Goal: Task Accomplishment & Management: Complete application form

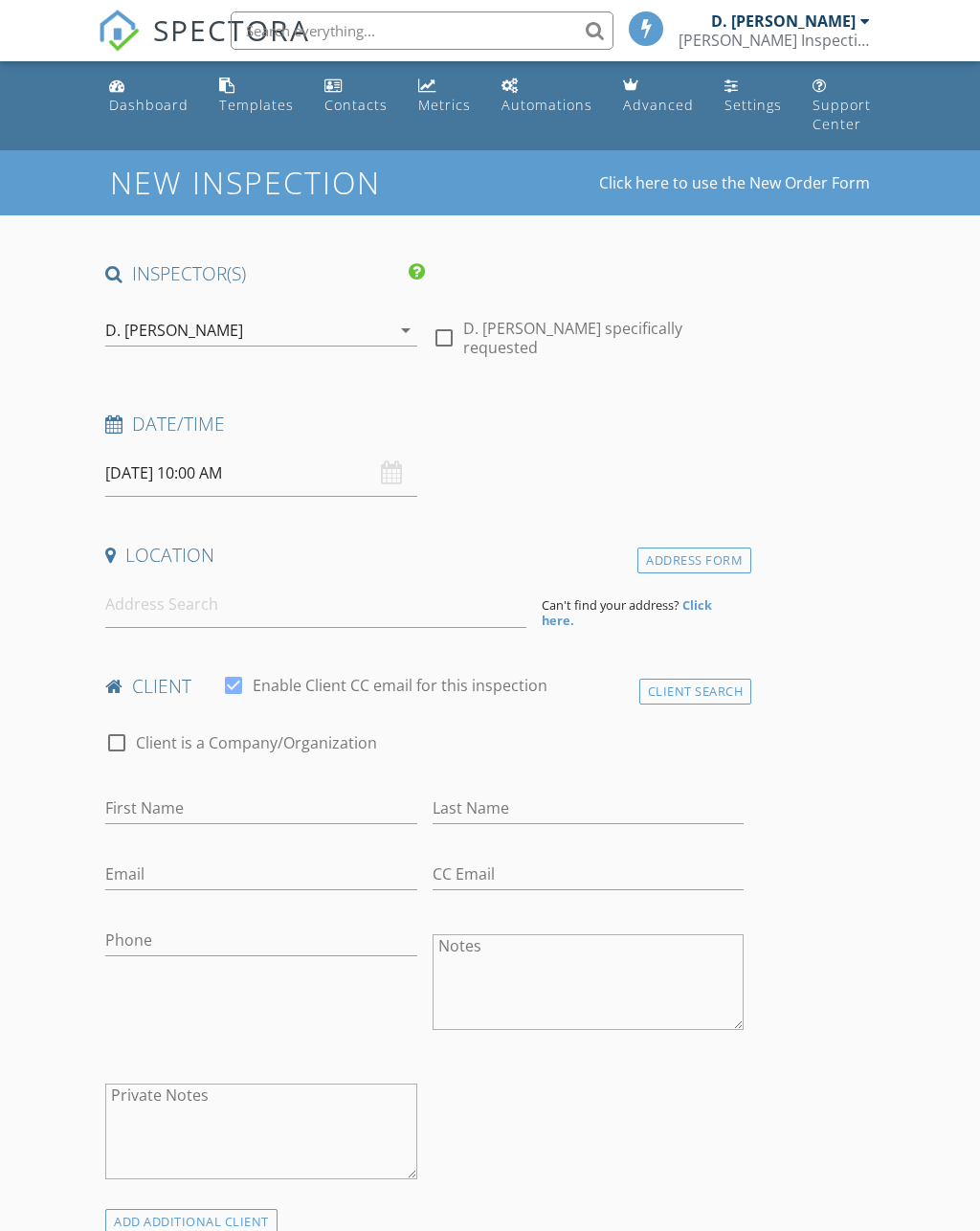
click at [203, 309] on div "check_box D. DeShaun Calhoun PRIMARY check_box_outline_blank Derrick Patterson …" at bounding box center [261, 334] width 311 height 62
click at [149, 329] on div "D. [PERSON_NAME]" at bounding box center [174, 329] width 138 height 17
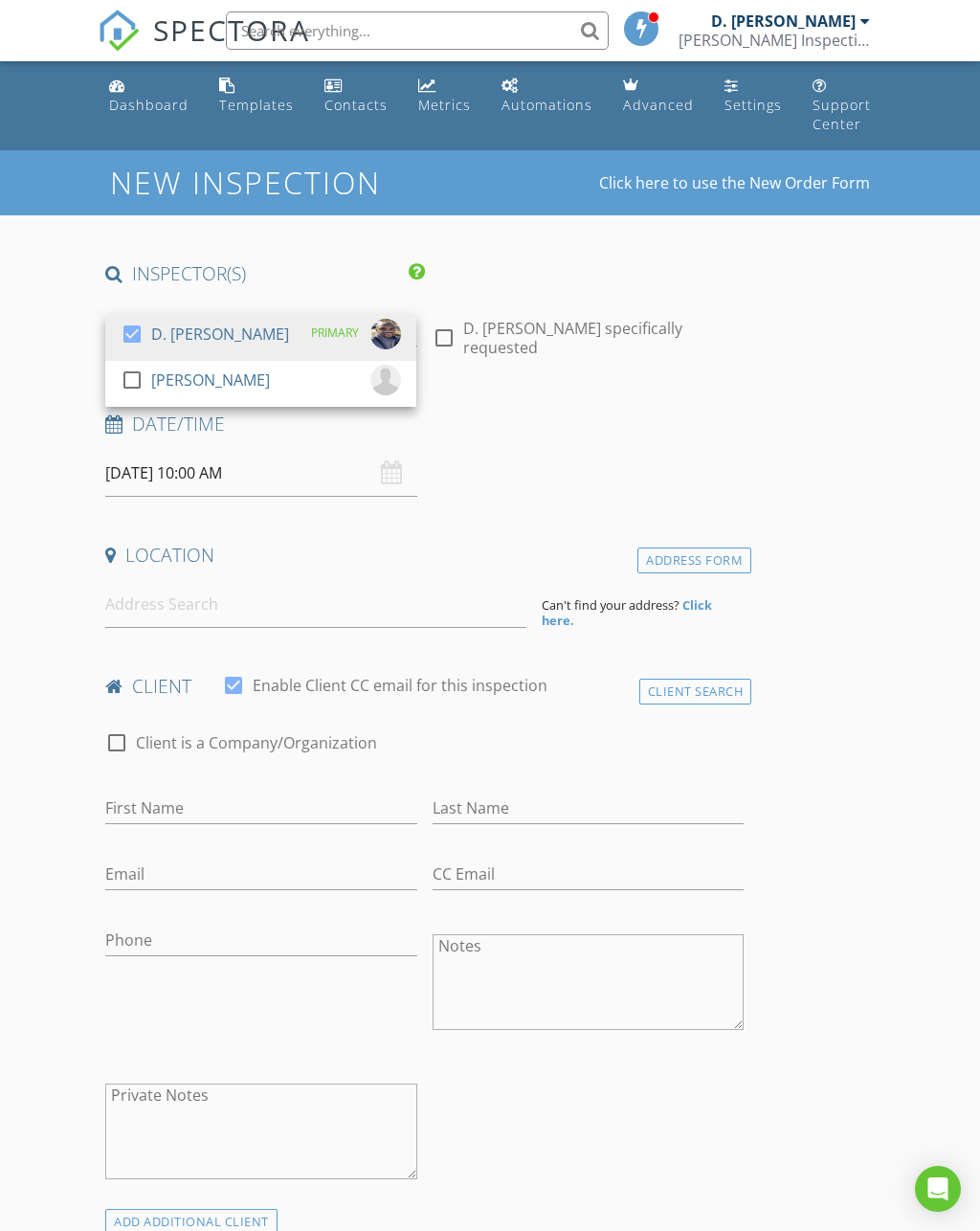
click at [138, 381] on div at bounding box center [132, 380] width 33 height 33
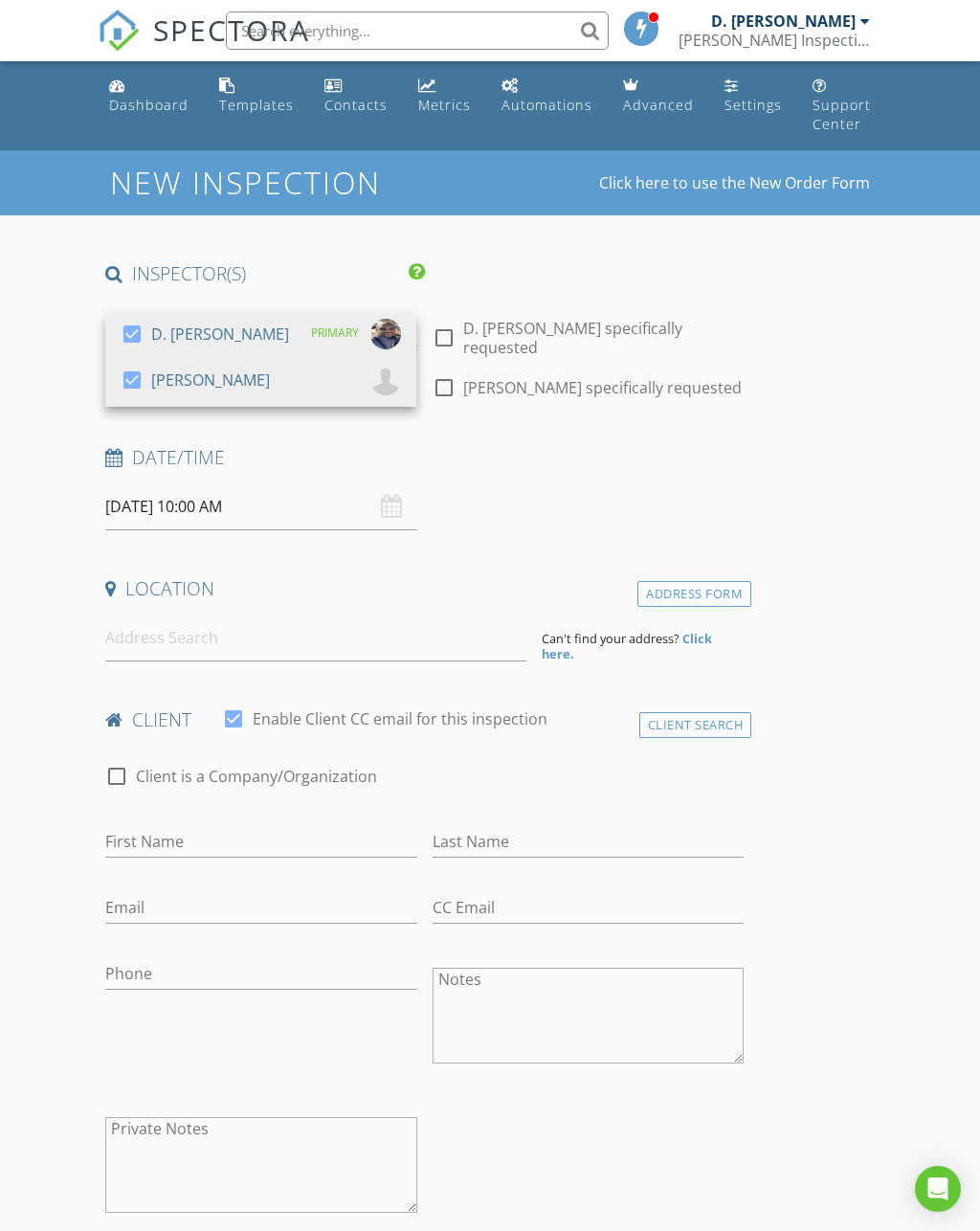
click at [137, 521] on input "08/28/2025 10:00 AM" at bounding box center [261, 506] width 311 height 47
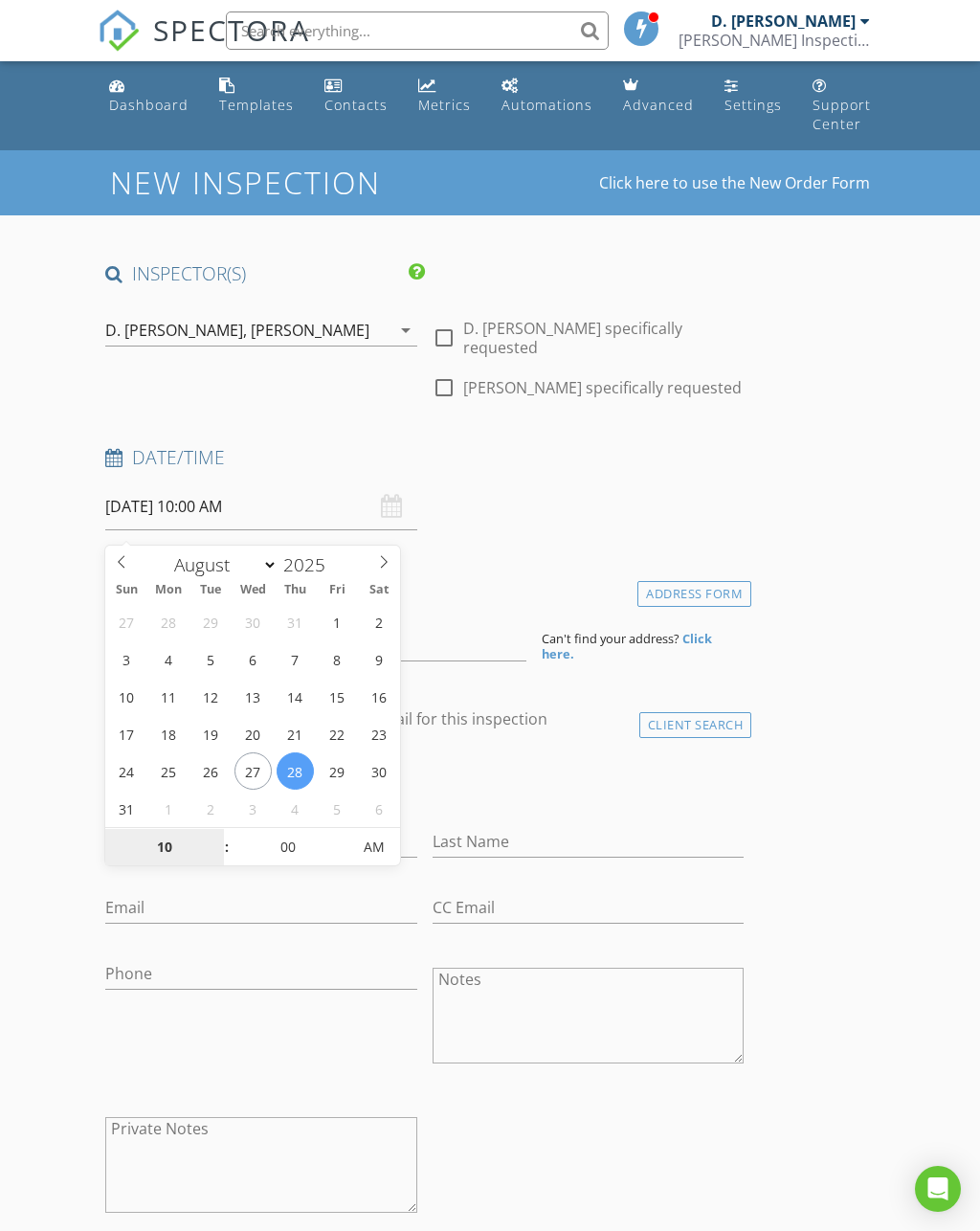
select select "8"
type input "[DATE] 10:00 AM"
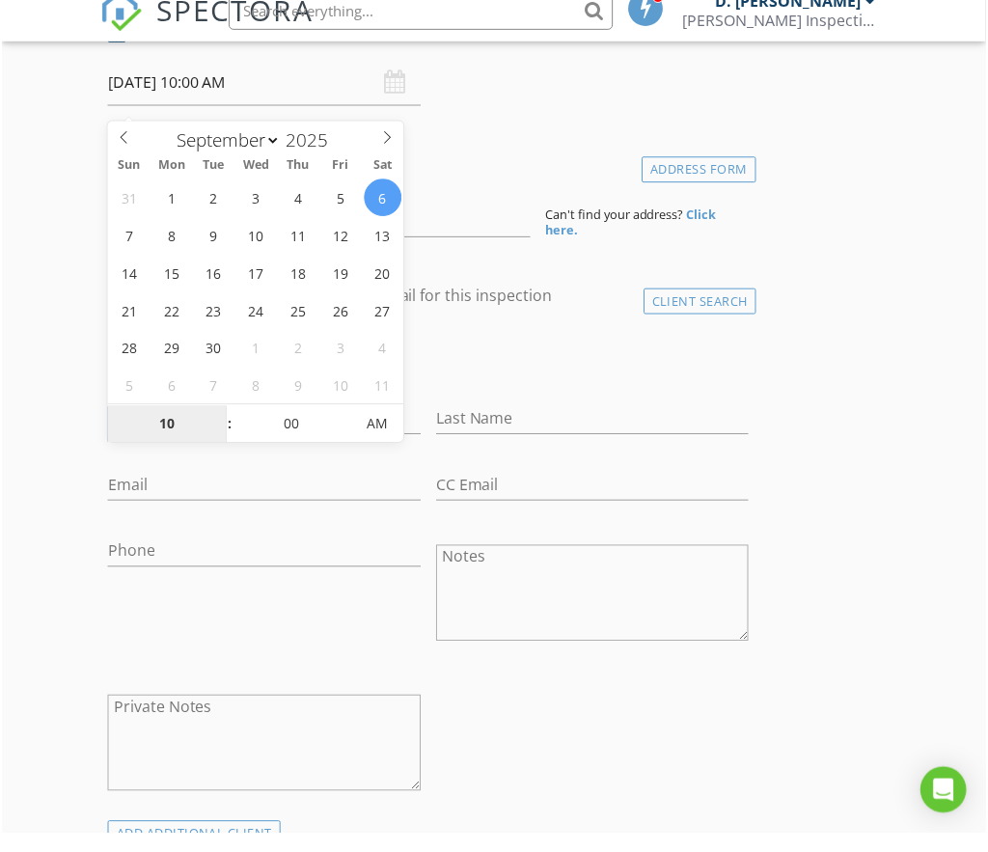
scroll to position [428, 0]
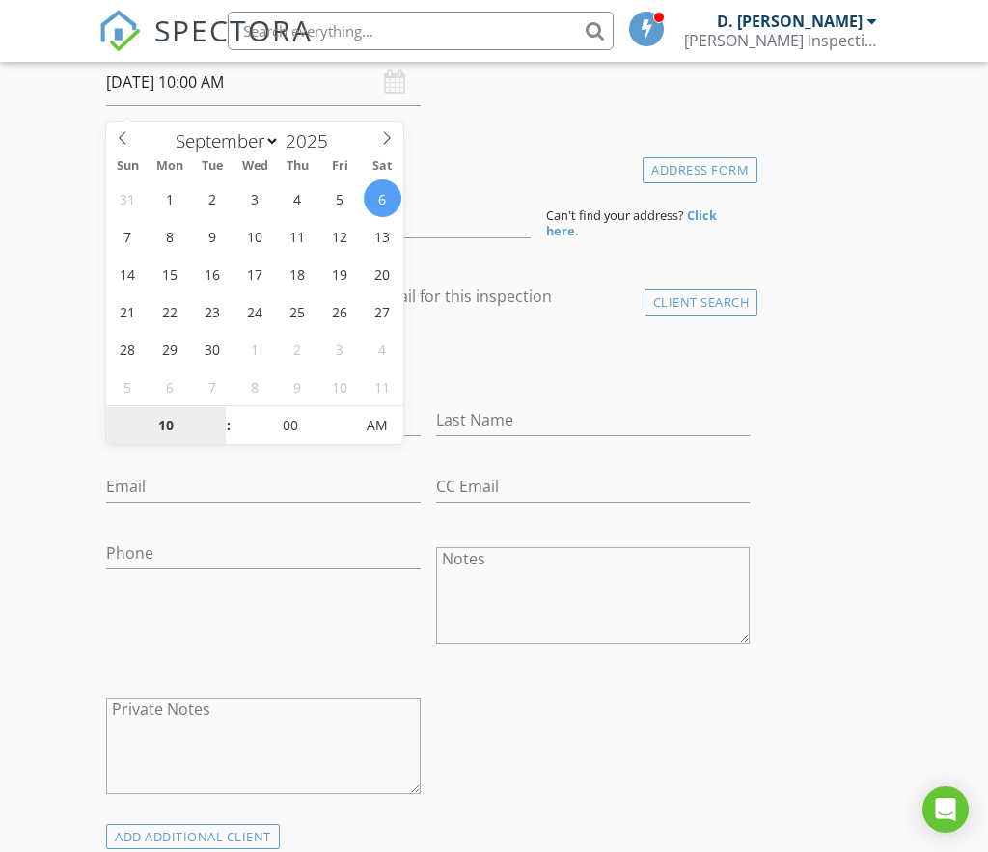
type input "9"
type input "[DATE] 9:00 AM"
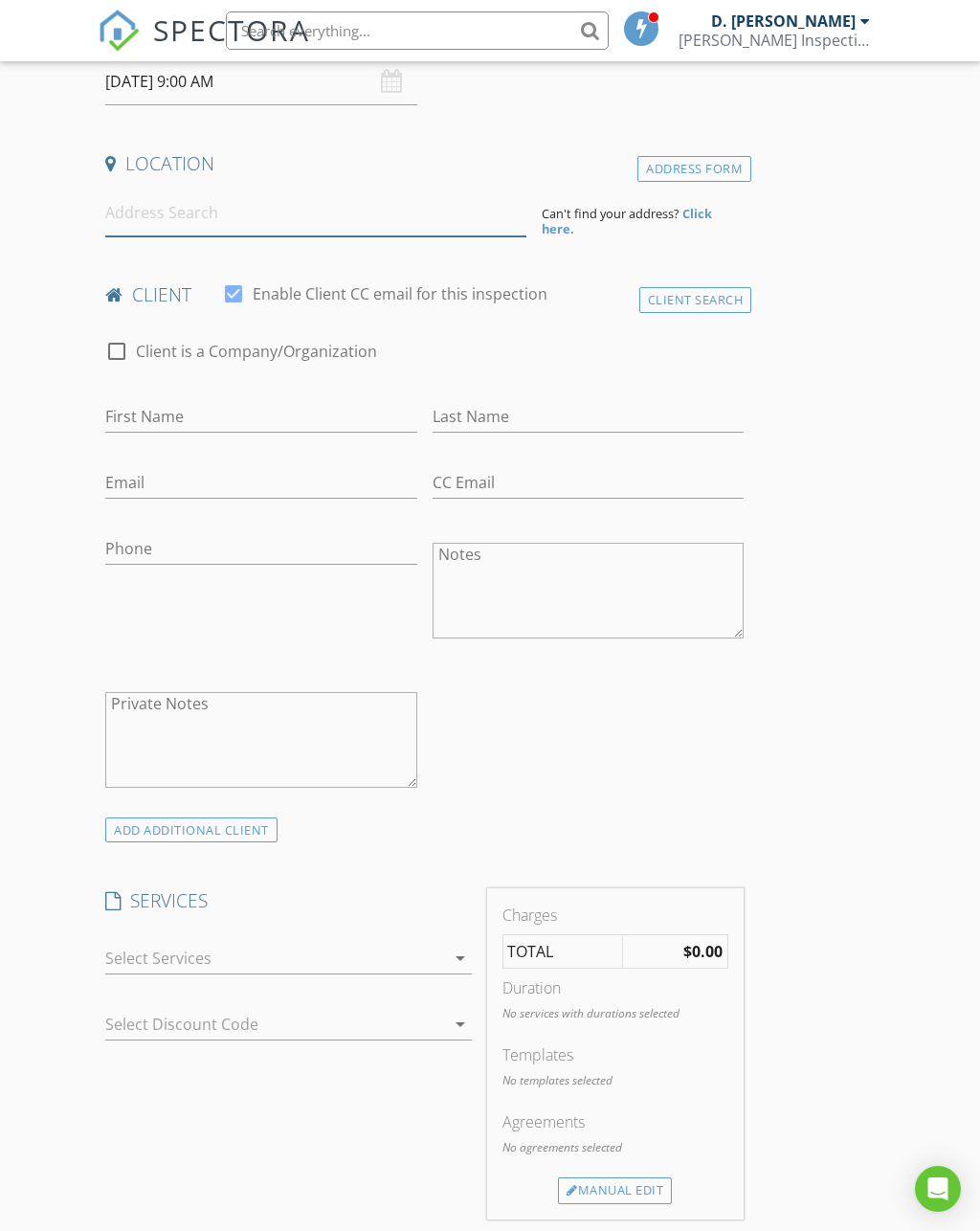
click at [142, 234] on input at bounding box center [315, 212] width 421 height 47
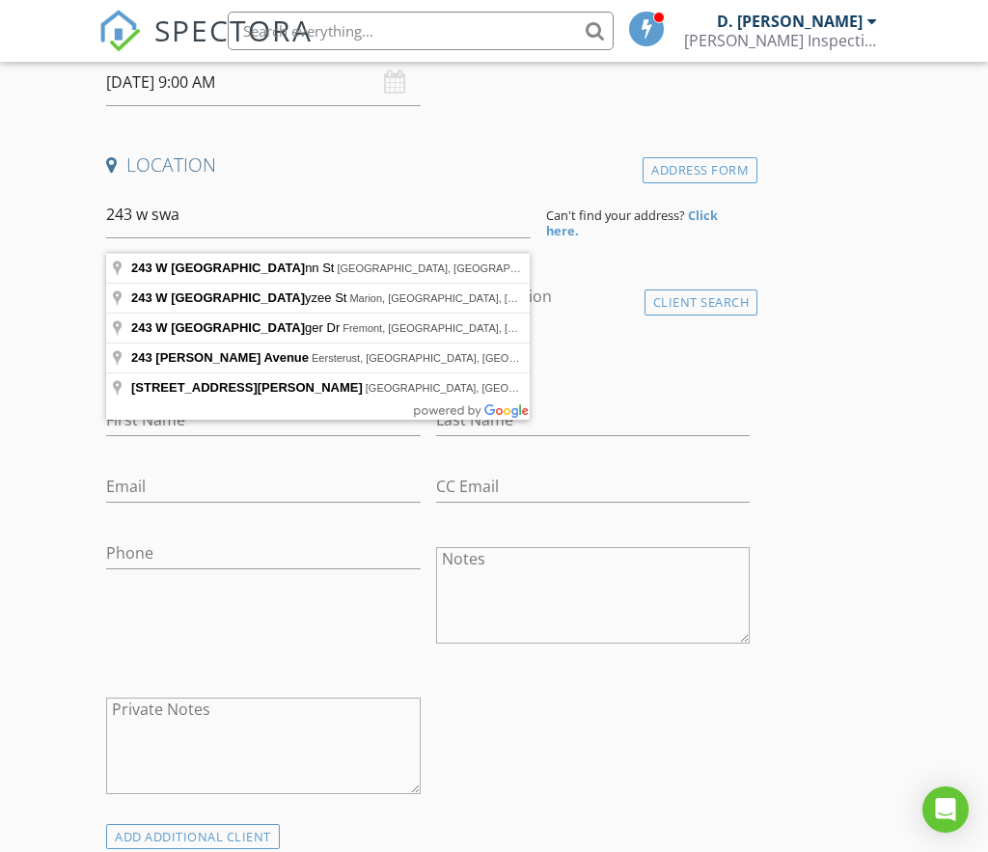
type input "243 W Swann St, Chicago, IL, USA"
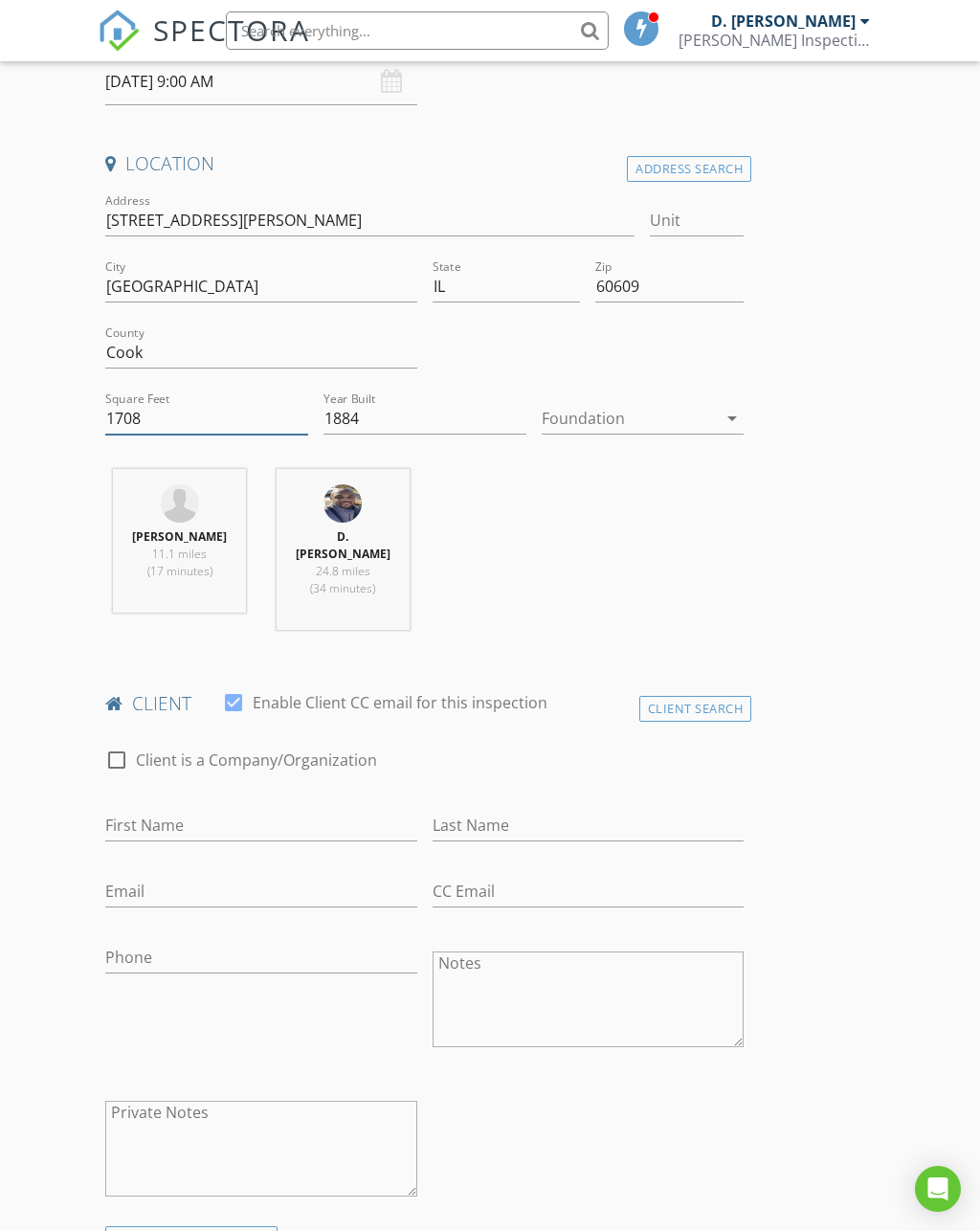
click at [132, 426] on input "1708" at bounding box center [206, 419] width 203 height 32
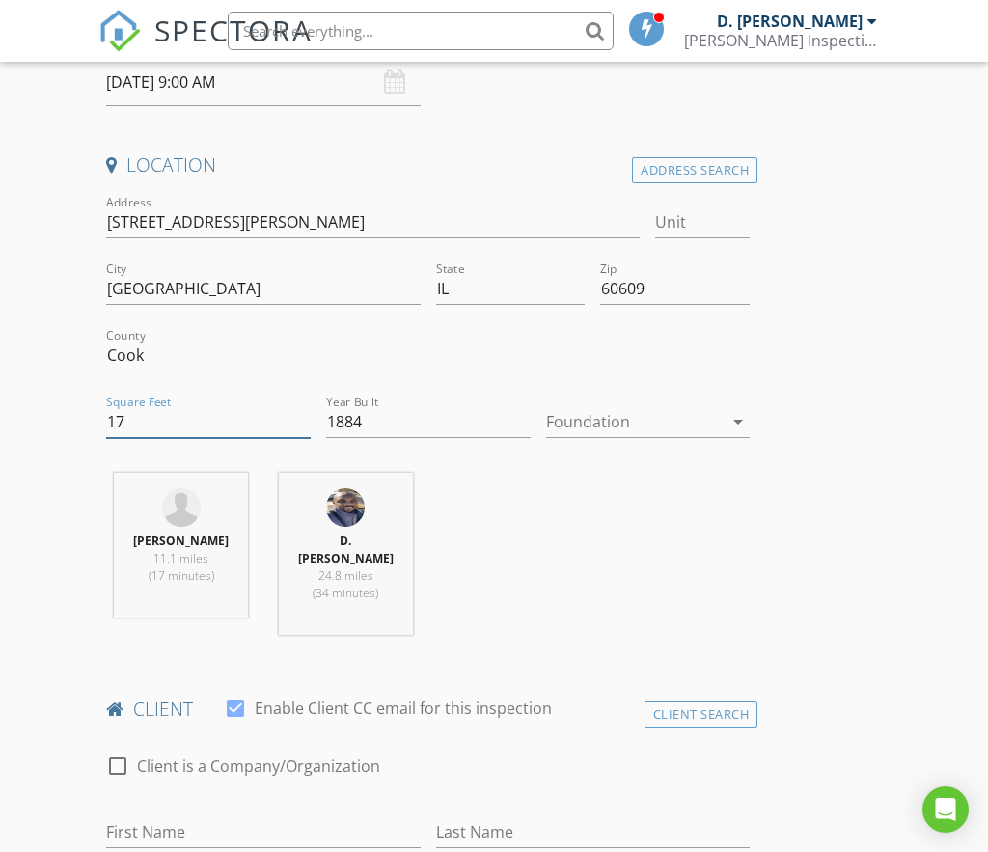
type input "1"
click at [131, 848] on input "First Name" at bounding box center [263, 832] width 314 height 32
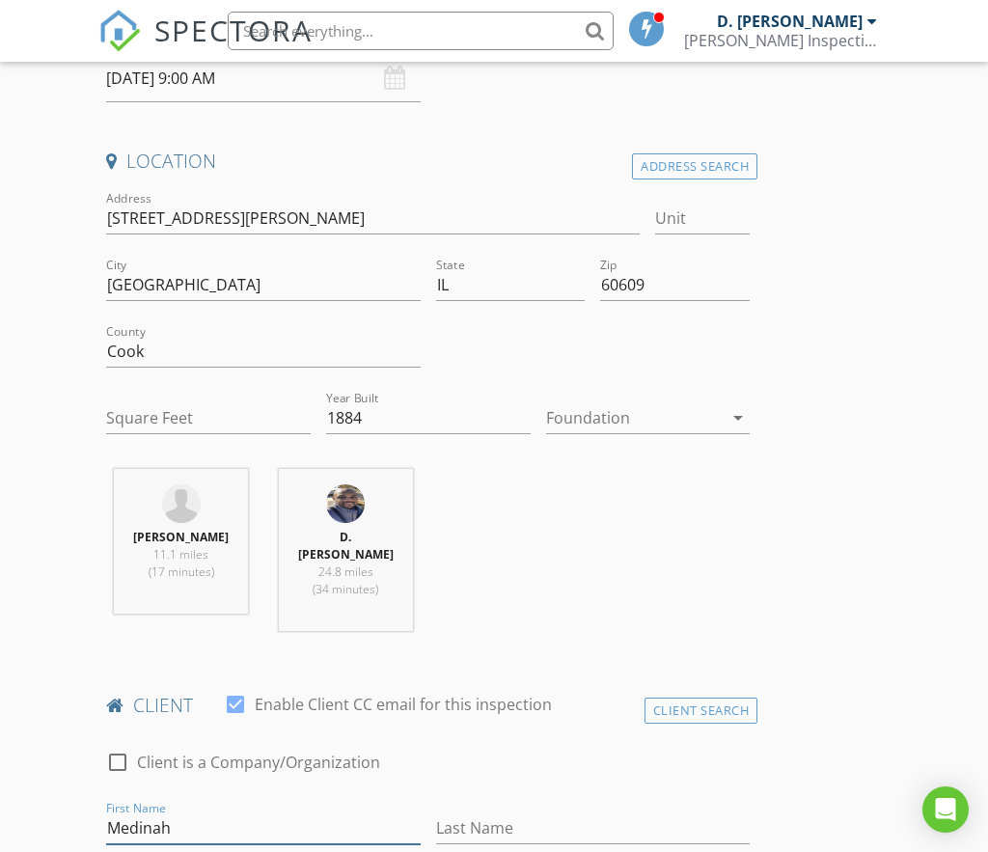
type input "Medinah"
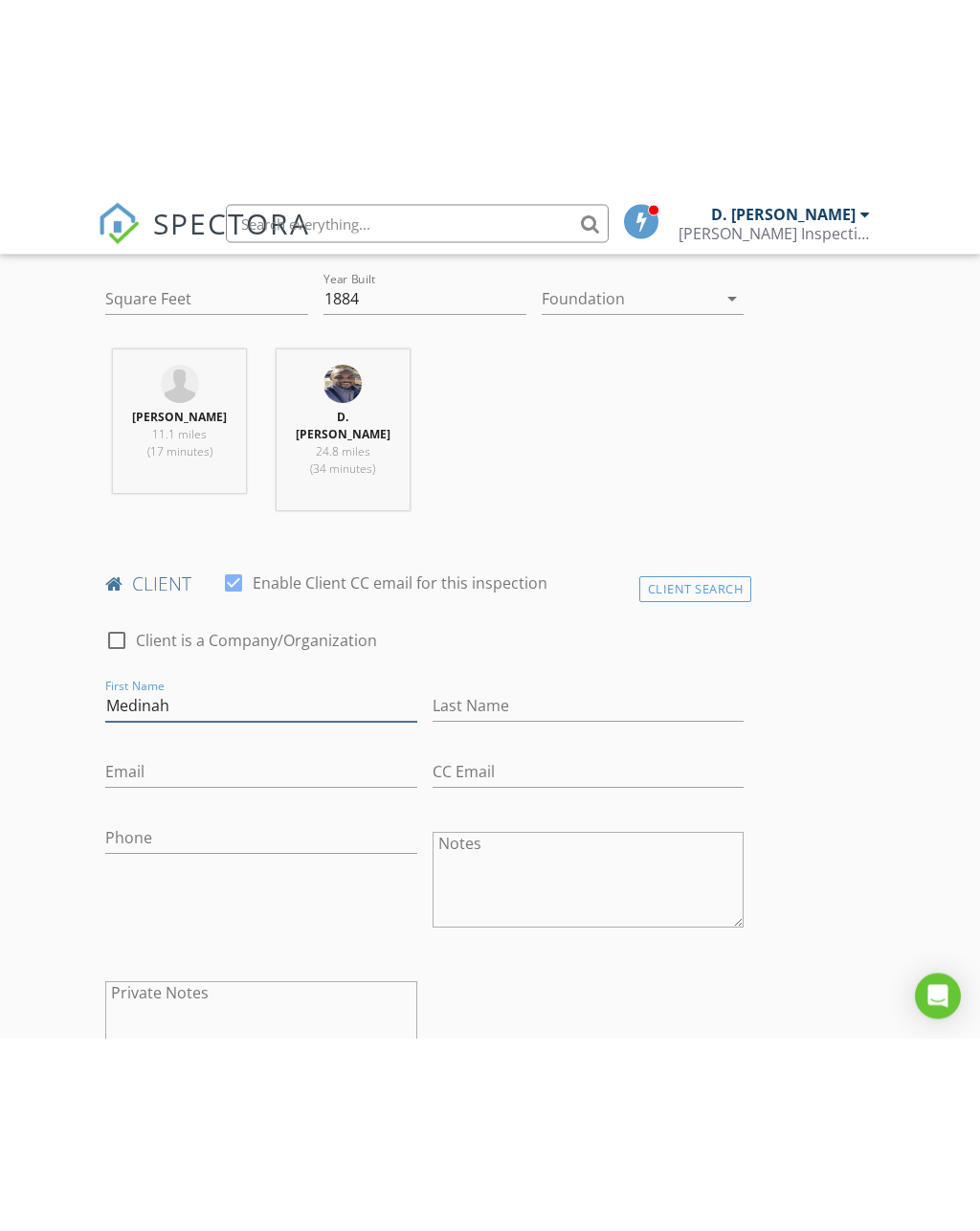
scroll to position [749, 0]
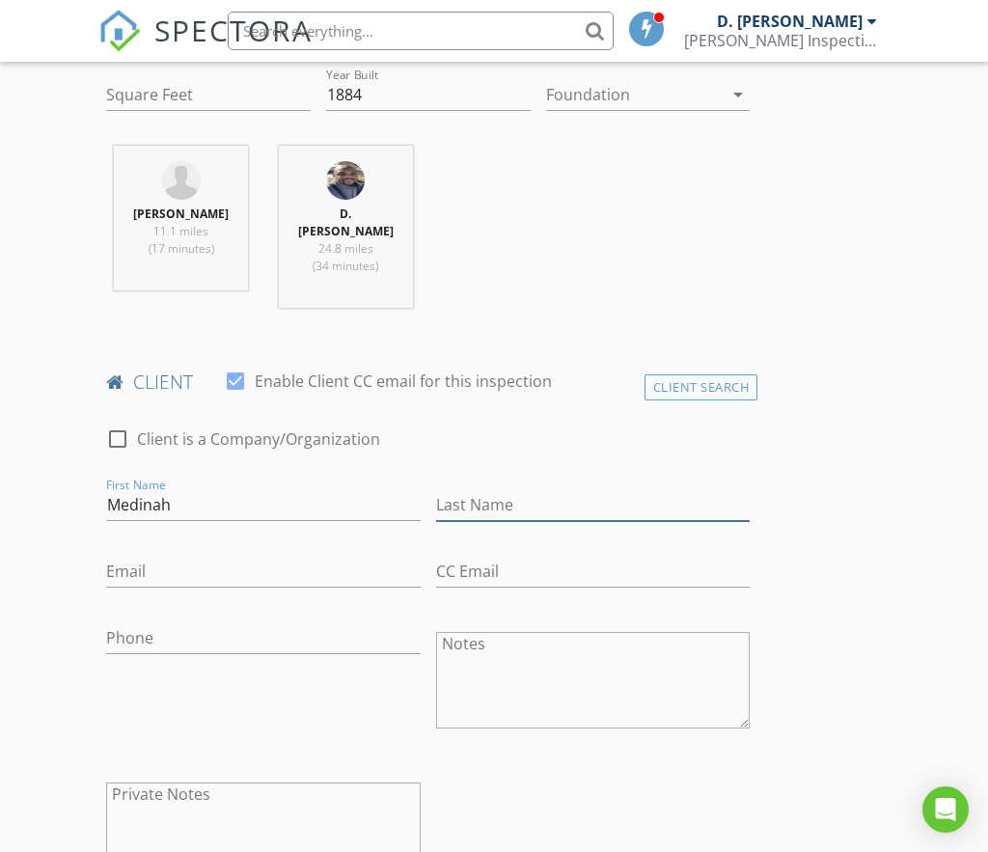
click at [475, 521] on input "Last Name" at bounding box center [593, 505] width 314 height 32
type input "Taiwo"
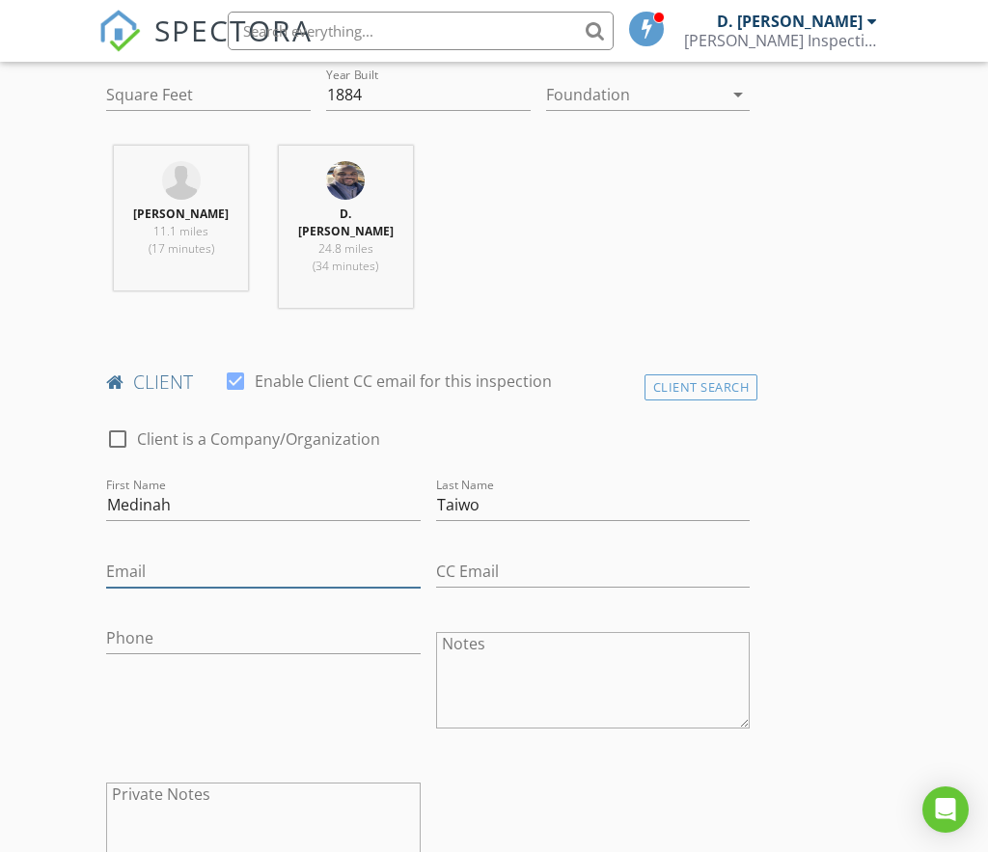
click at [173, 588] on input "Email" at bounding box center [263, 572] width 314 height 32
click at [131, 581] on input "Email" at bounding box center [263, 572] width 314 height 32
paste input "[EMAIL_ADDRESS][DOMAIN_NAME]"
type input "[EMAIL_ADDRESS][DOMAIN_NAME]"
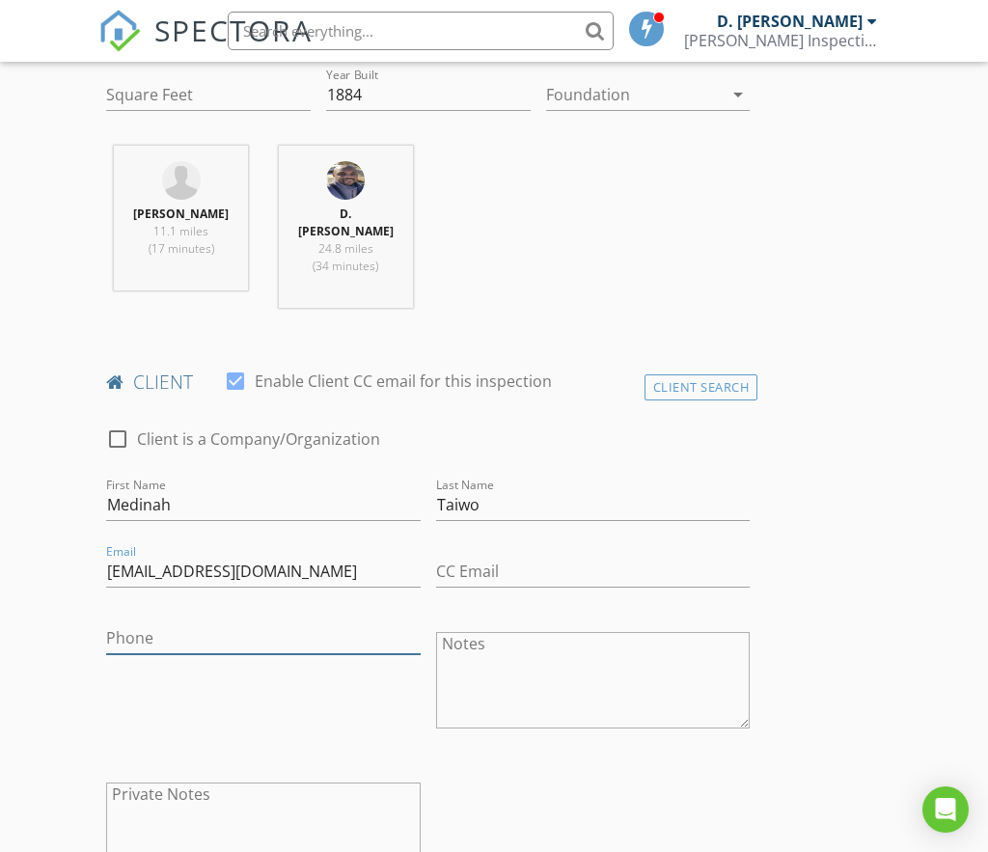
click at [133, 652] on input "Phone" at bounding box center [263, 638] width 314 height 32
type input "[PHONE_NUMBER]"
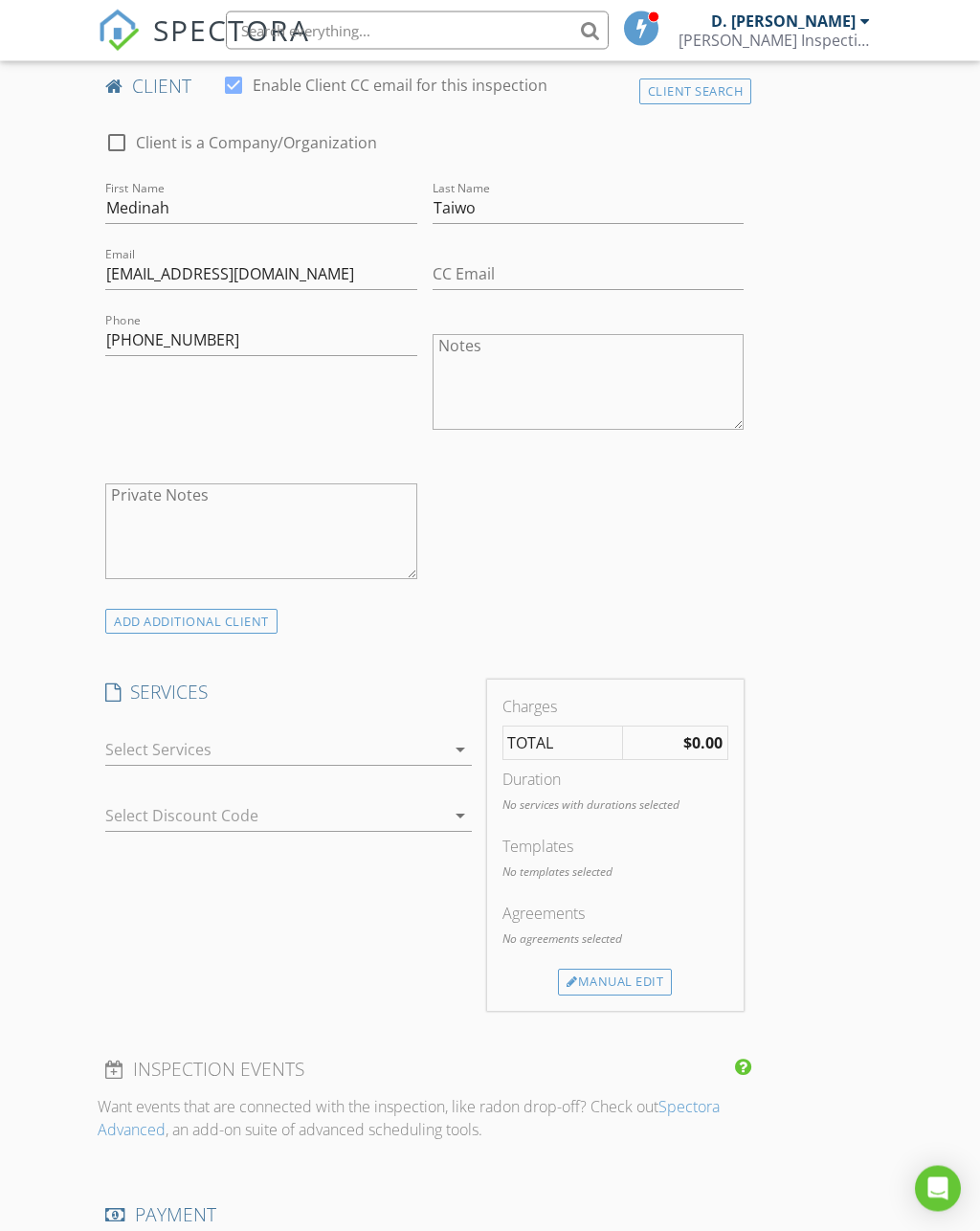
scroll to position [1043, 0]
click at [152, 748] on div at bounding box center [275, 749] width 339 height 31
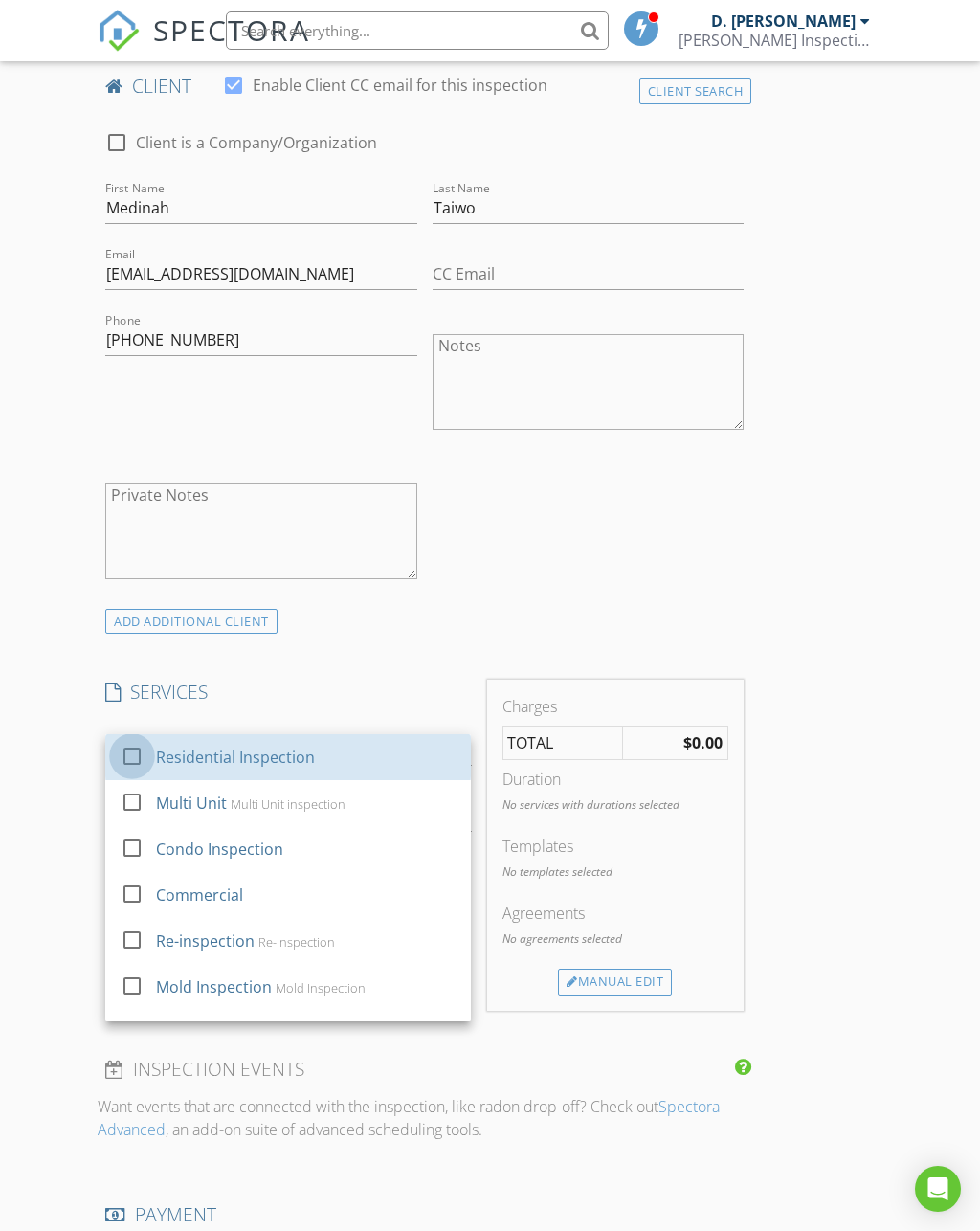
click at [120, 759] on div at bounding box center [132, 755] width 33 height 33
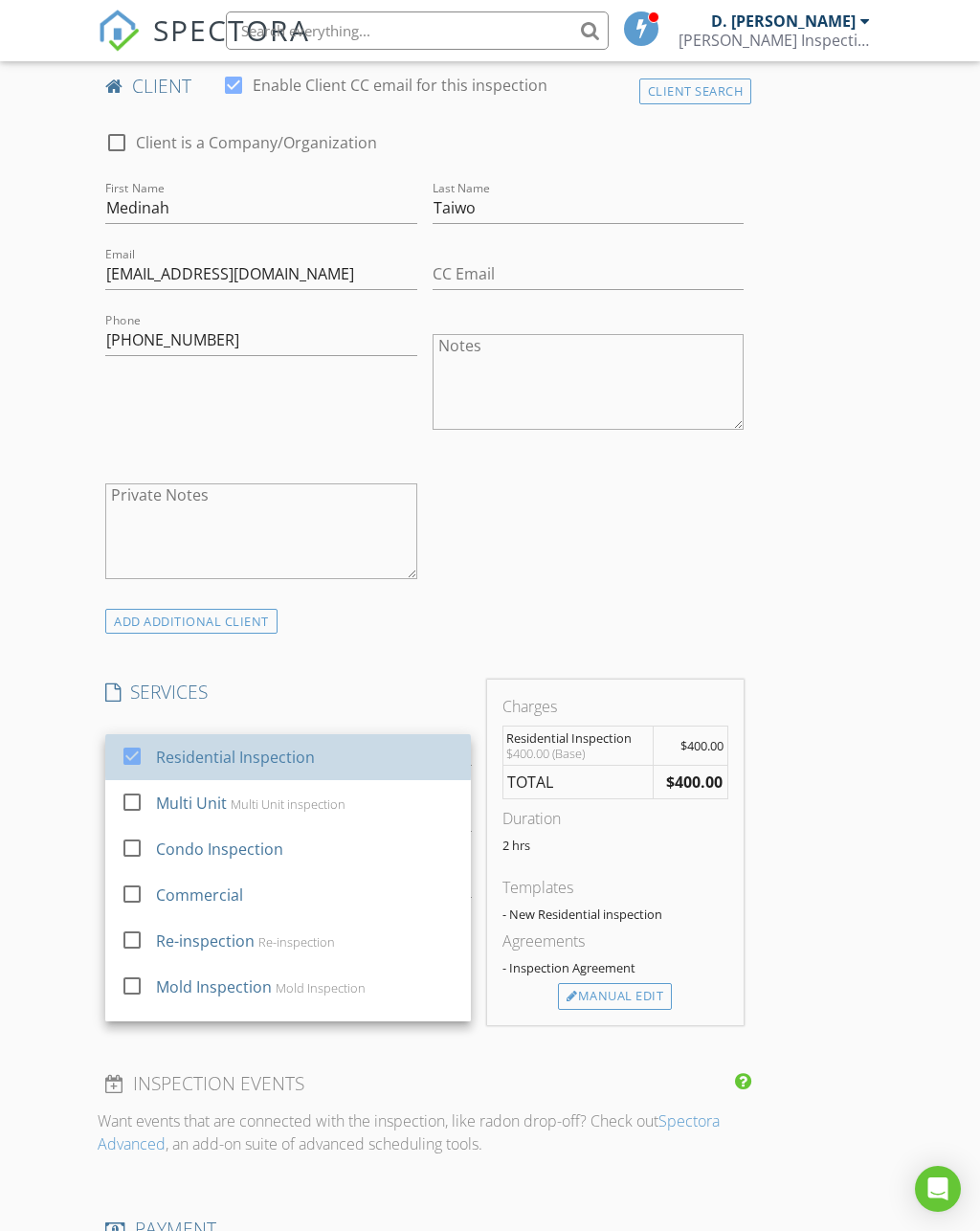
click at [133, 778] on div at bounding box center [136, 773] width 31 height 12
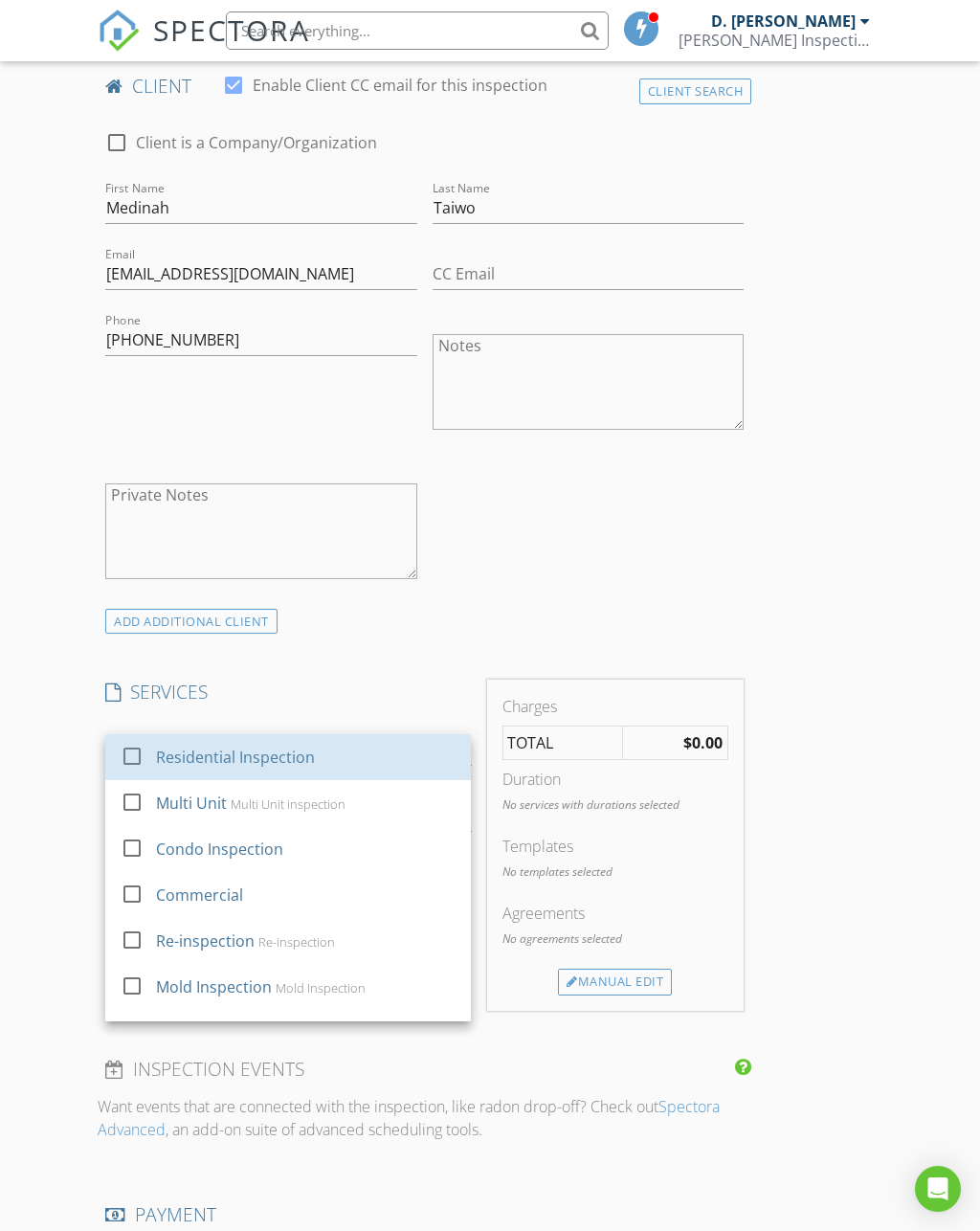
checkbox input "false"
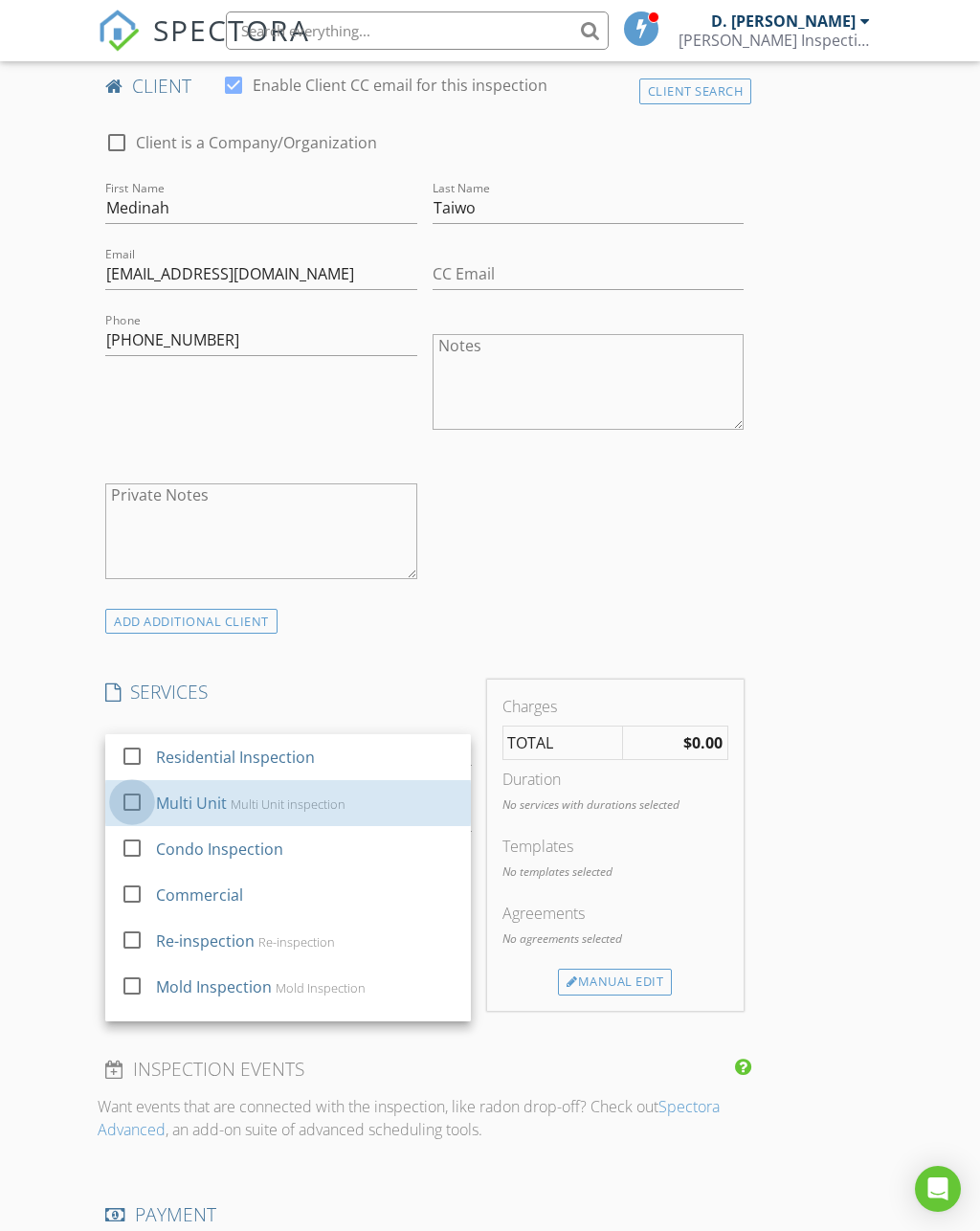
click at [124, 812] on div at bounding box center [132, 800] width 33 height 33
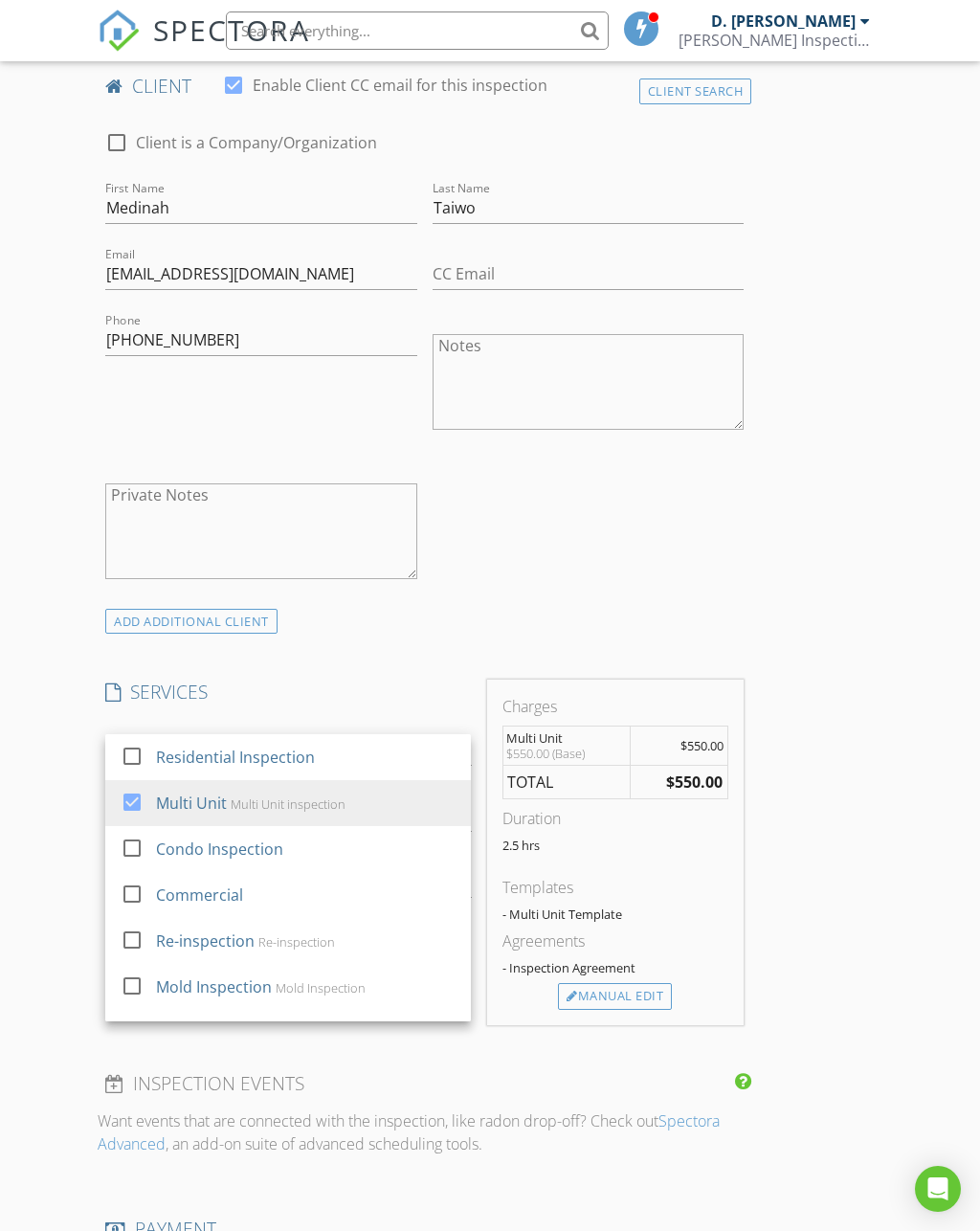
click at [10, 664] on div "New Inspection Click here to use the New Order Form INSPECTOR(S) check_box D. D…" at bounding box center [490, 862] width 980 height 3508
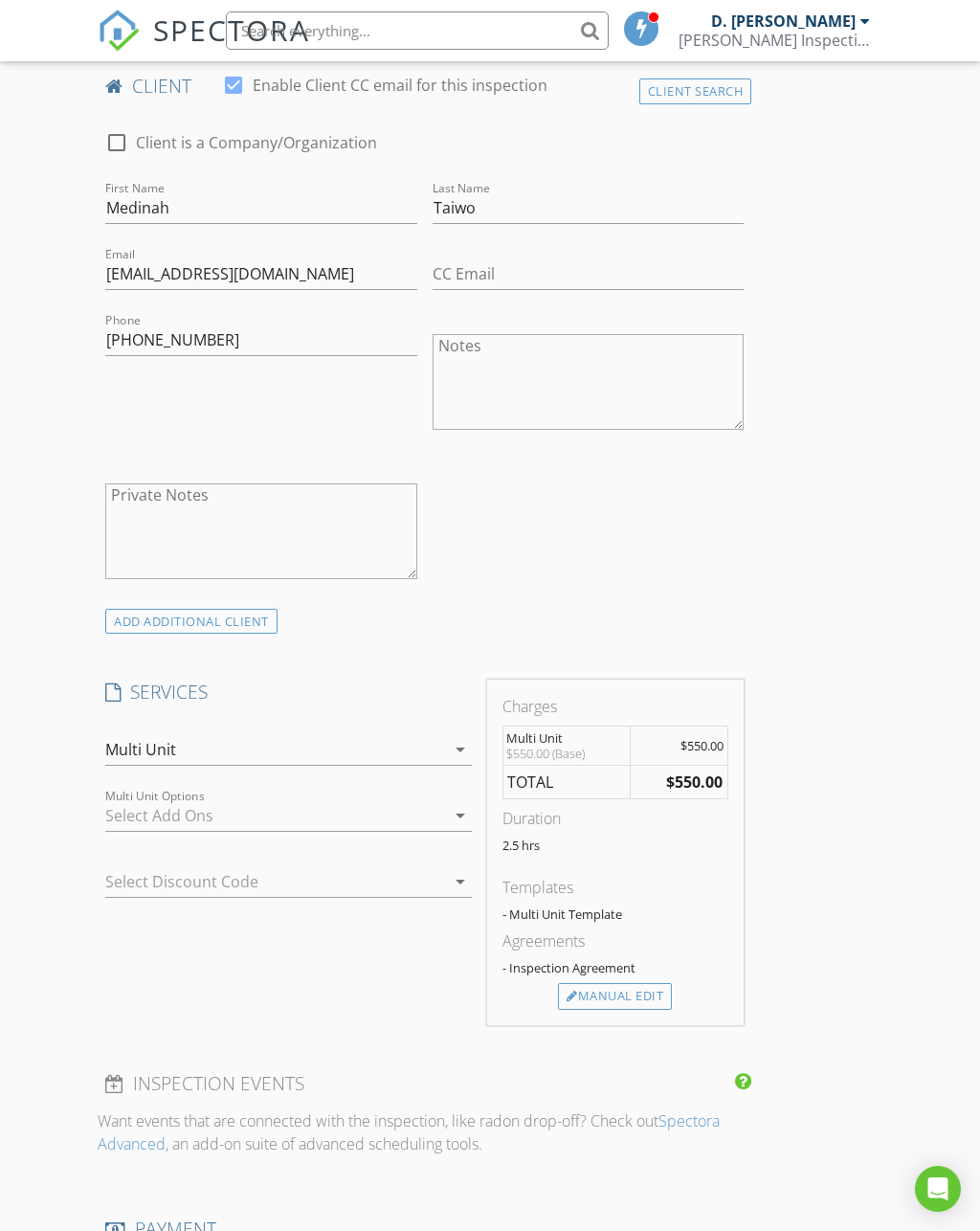
click at [34, 629] on div "New Inspection Click here to use the New Order Form INSPECTOR(S) check_box D. D…" at bounding box center [490, 862] width 980 height 3508
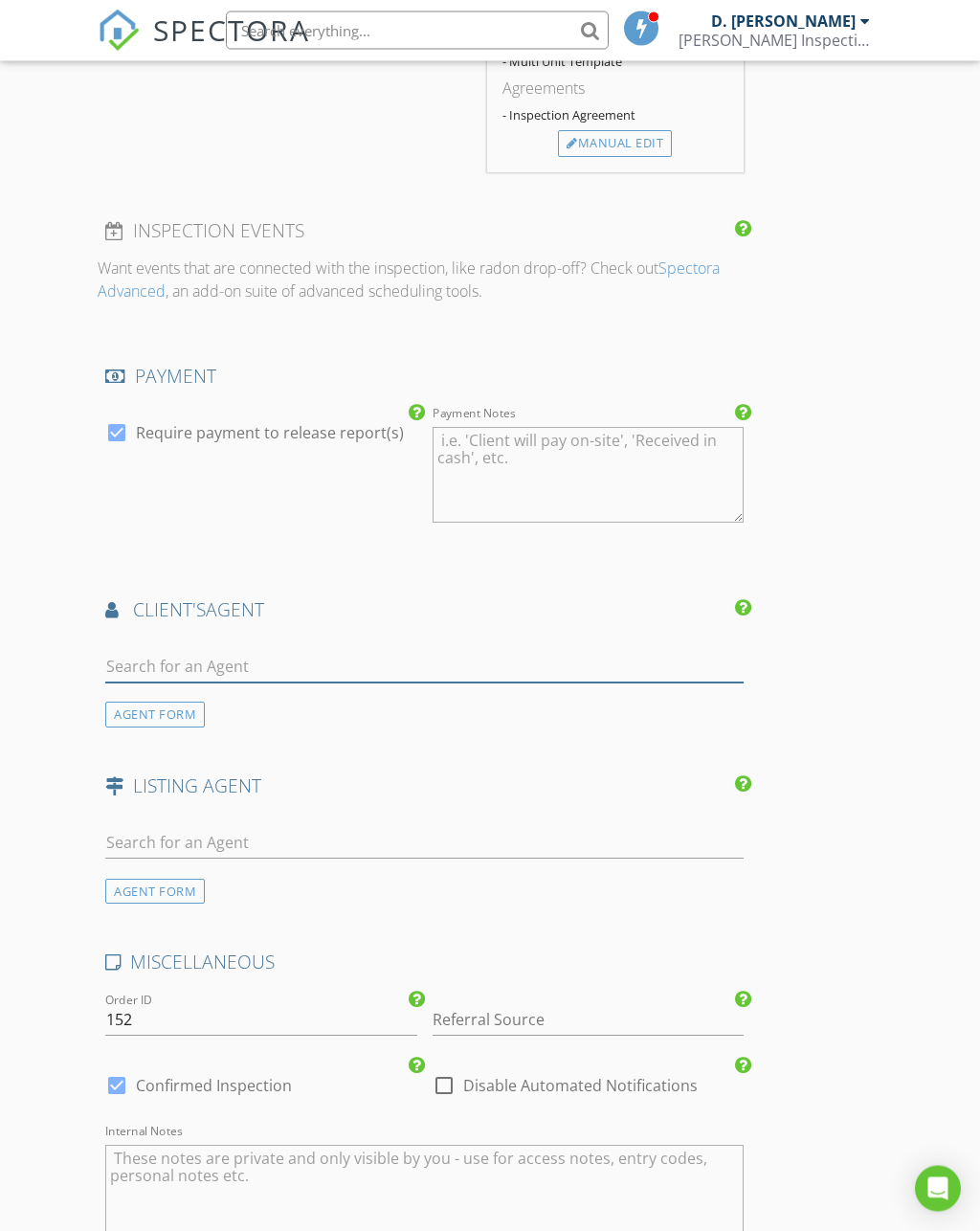
click at [124, 669] on input "text" at bounding box center [424, 668] width 638 height 32
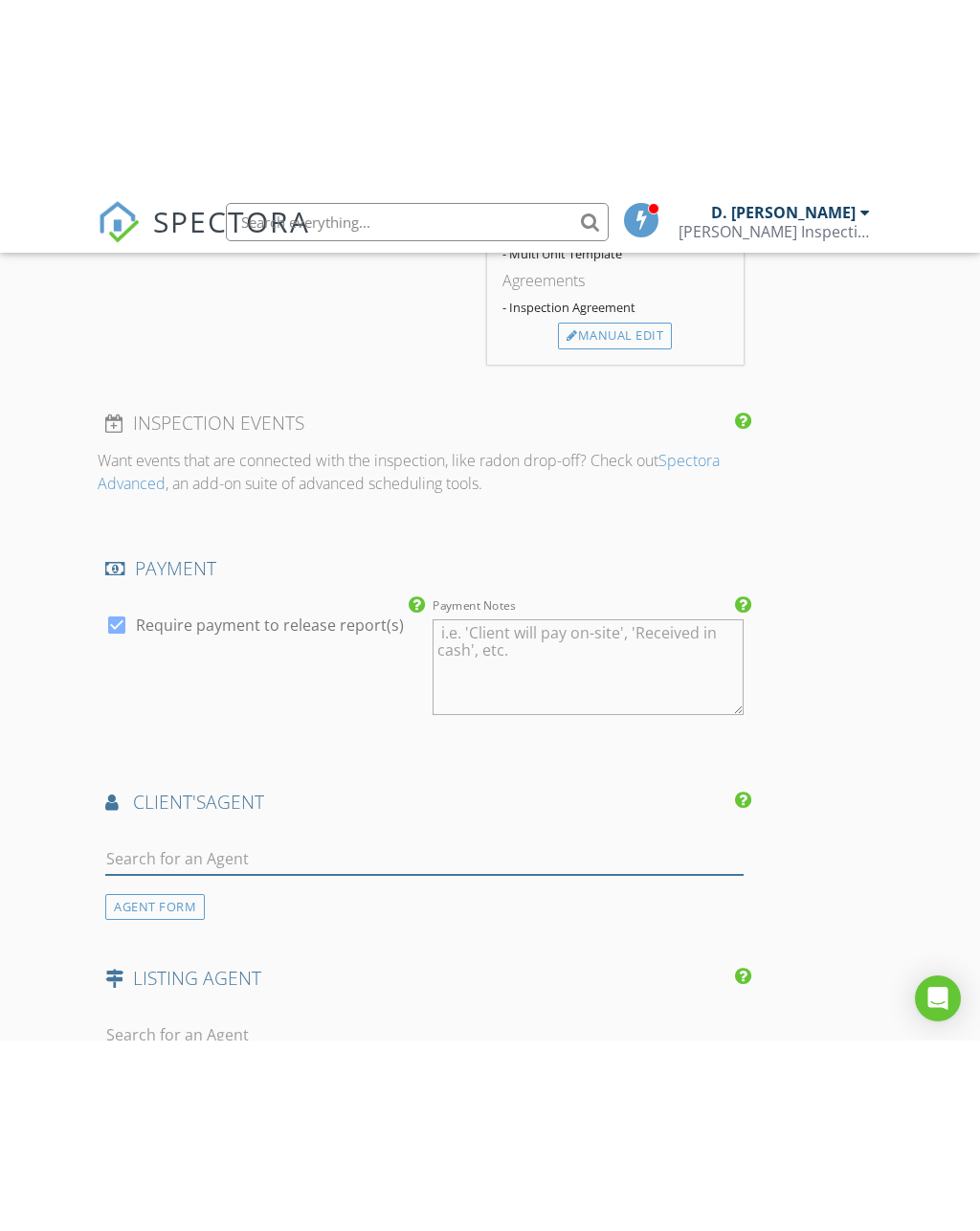
scroll to position [1895, 0]
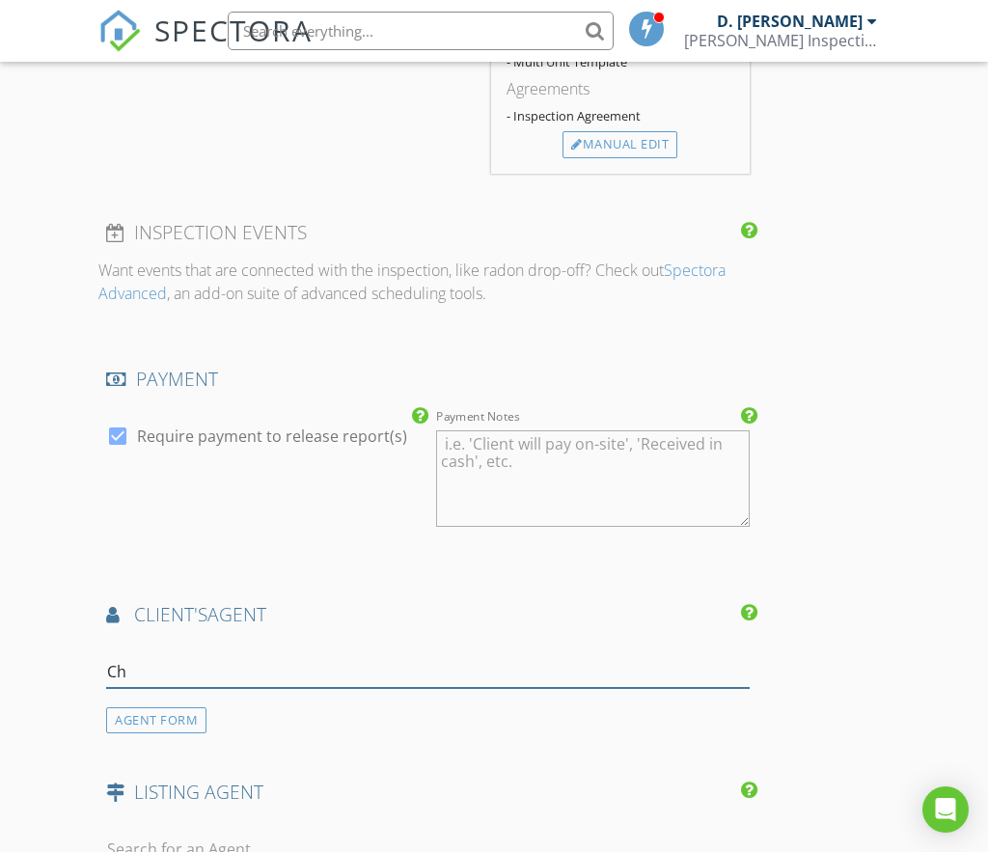
type input "Chr"
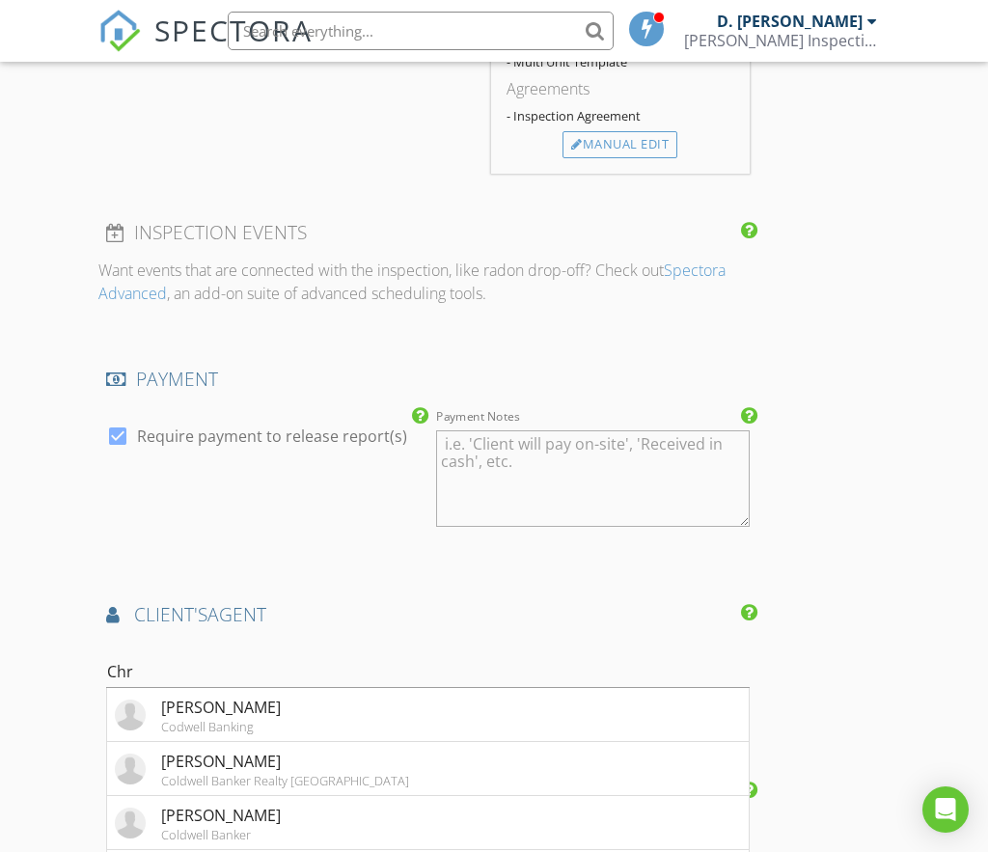
click at [140, 718] on img at bounding box center [130, 714] width 31 height 31
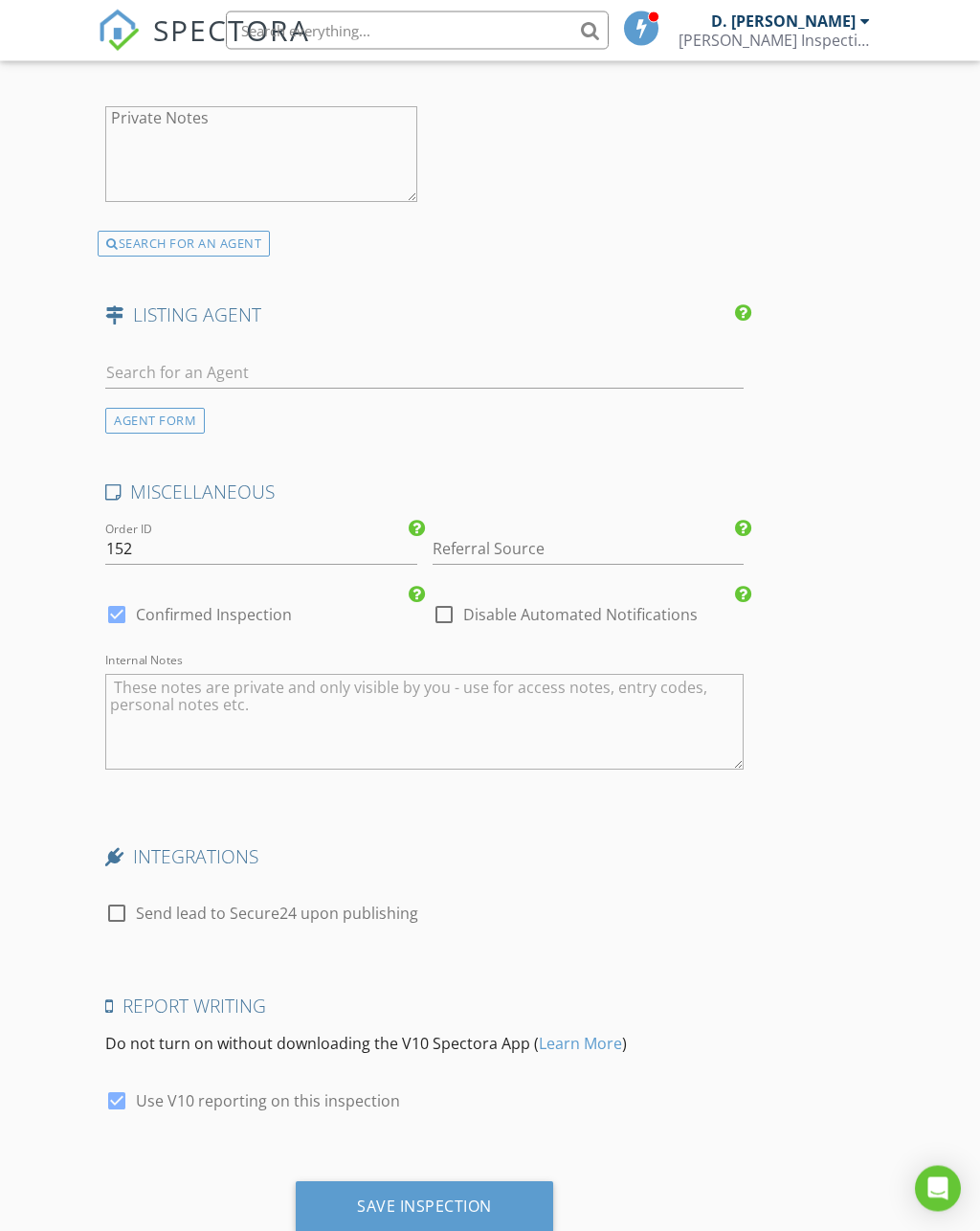
scroll to position [2871, 0]
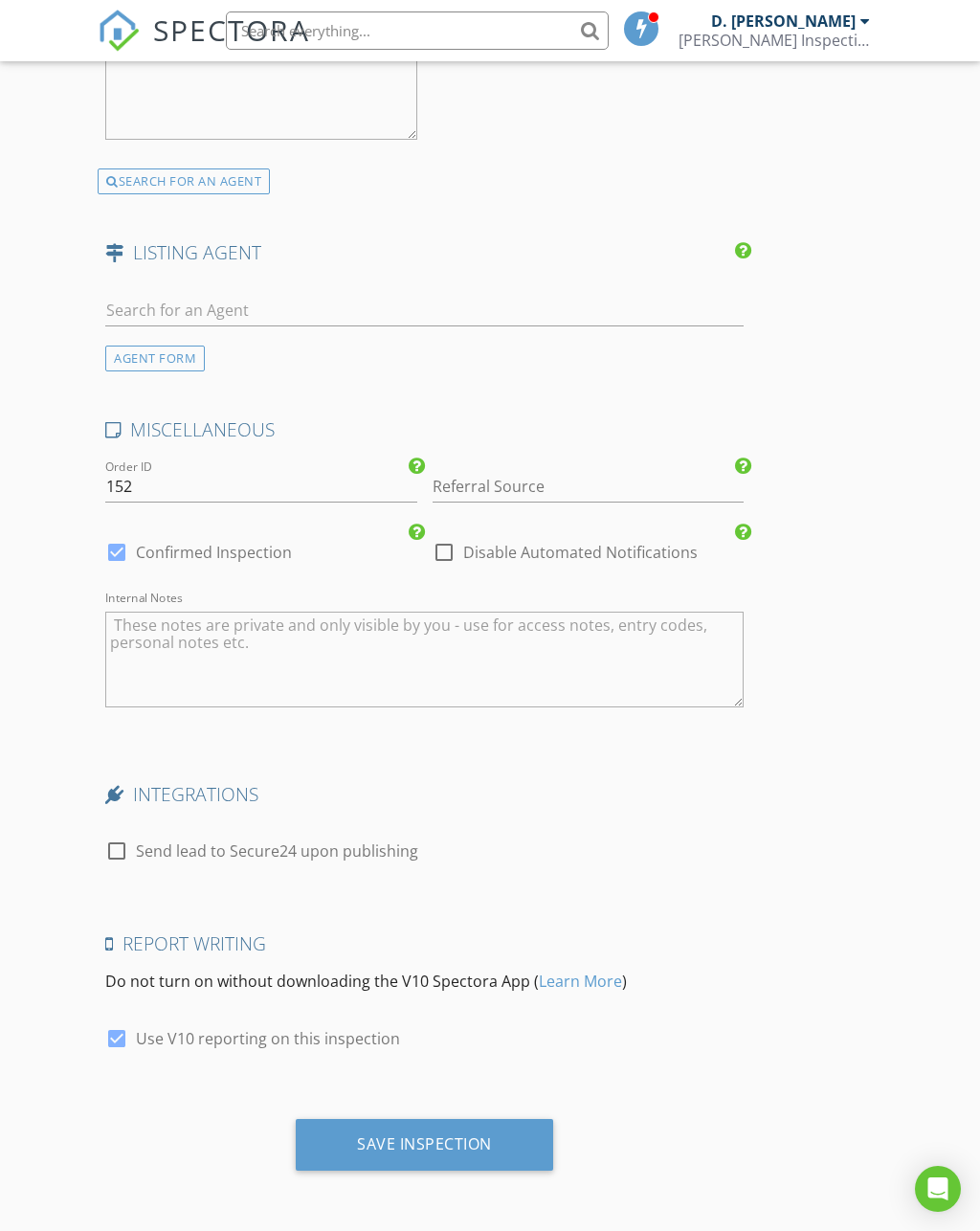
click at [397, 1149] on div "Save Inspection" at bounding box center [425, 1143] width 135 height 19
